Goal: Navigation & Orientation: Find specific page/section

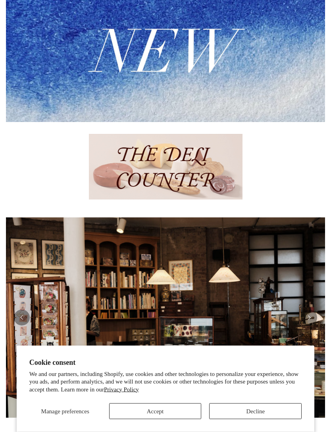
scroll to position [282, 0]
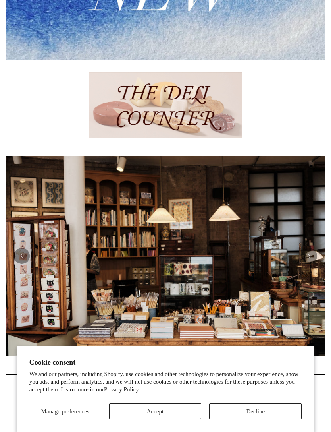
click at [177, 419] on button "Accept" at bounding box center [155, 411] width 93 height 16
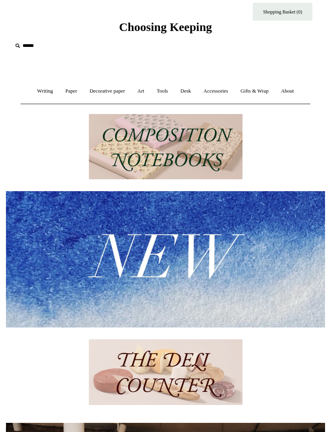
scroll to position [0, 0]
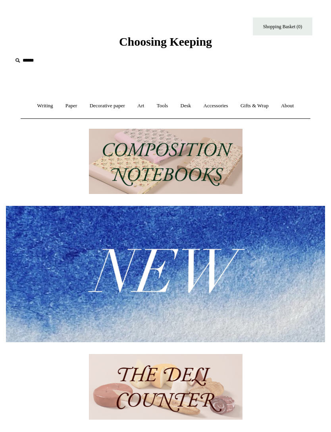
click at [143, 107] on link "Art +" at bounding box center [141, 105] width 18 height 21
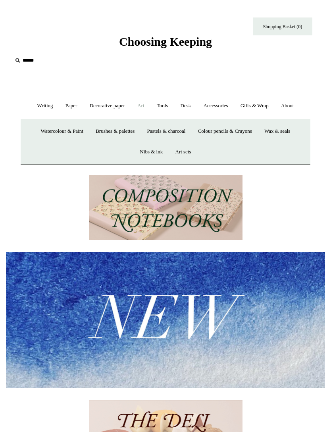
click at [64, 135] on link "Watercolour & Paint" at bounding box center [62, 131] width 54 height 21
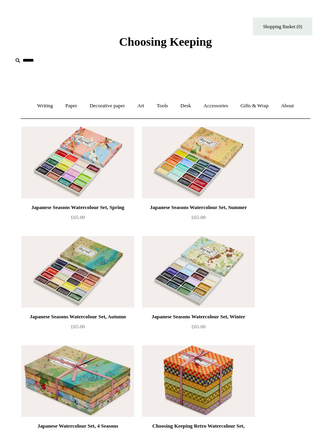
click at [144, 103] on link "Art +" at bounding box center [141, 105] width 18 height 21
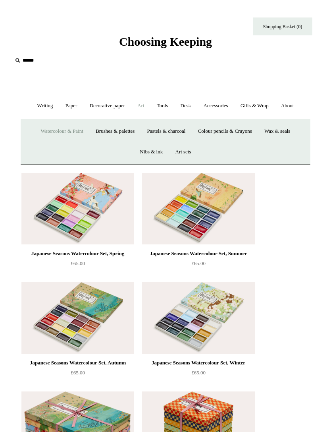
click at [252, 132] on link "Colour pencils & Crayons" at bounding box center [225, 131] width 65 height 21
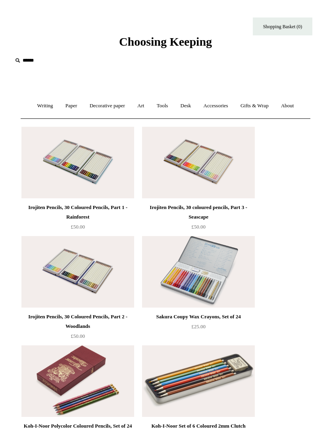
click at [143, 107] on link "Art +" at bounding box center [141, 105] width 18 height 21
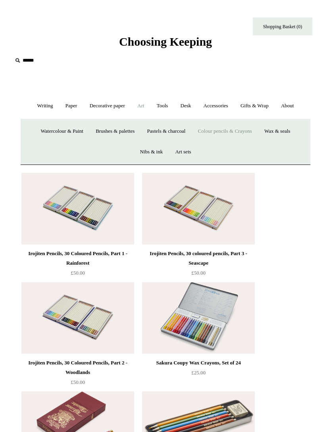
click at [191, 154] on link "Art sets" at bounding box center [183, 151] width 27 height 21
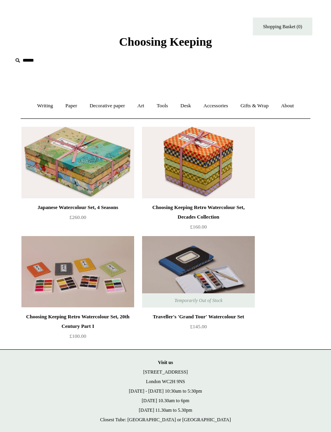
click at [147, 104] on link "Art +" at bounding box center [141, 105] width 18 height 21
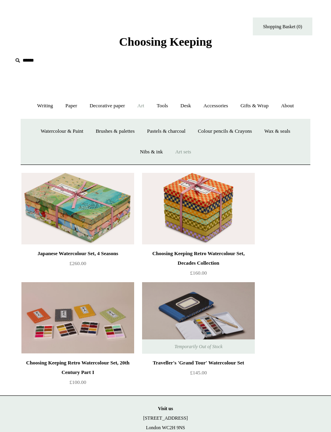
click at [129, 130] on link "Brushes & palettes" at bounding box center [115, 131] width 50 height 21
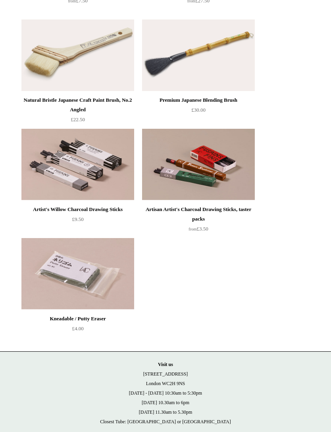
scroll to position [453, 0]
